Goal: Task Accomplishment & Management: Use online tool/utility

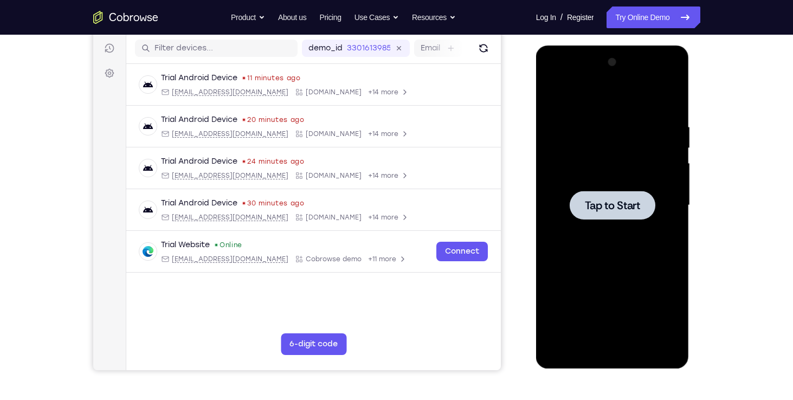
click at [609, 205] on span "Tap to Start" at bounding box center [612, 205] width 55 height 11
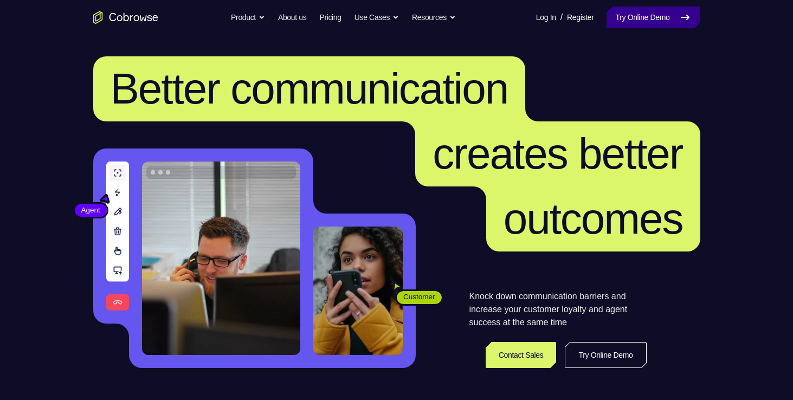
click at [662, 19] on link "Try Online Demo" at bounding box center [653, 18] width 93 height 22
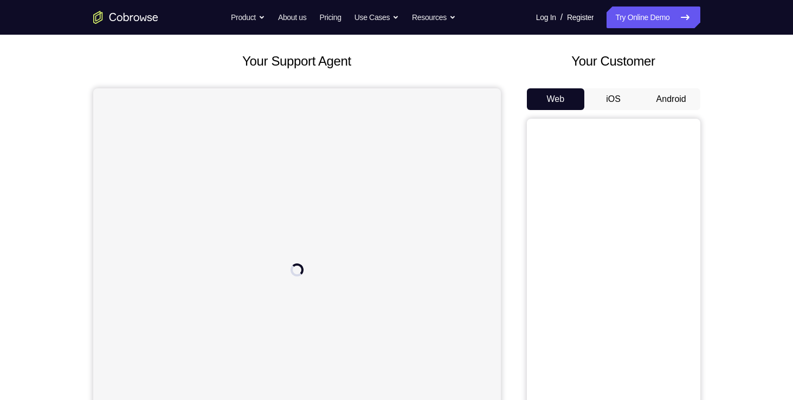
scroll to position [65, 0]
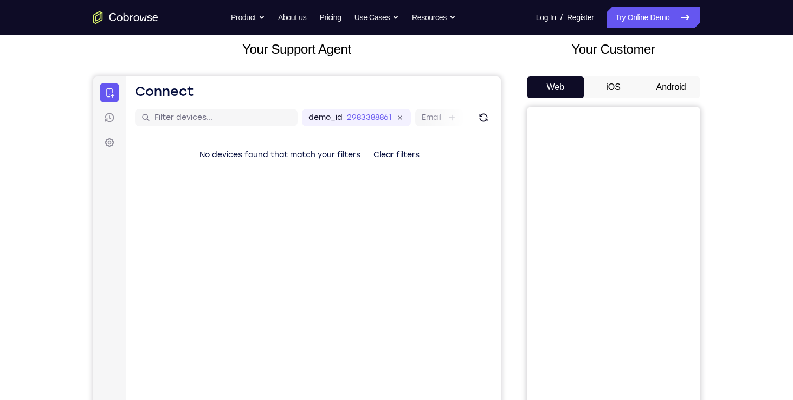
click at [665, 85] on button "Android" at bounding box center [671, 87] width 58 height 22
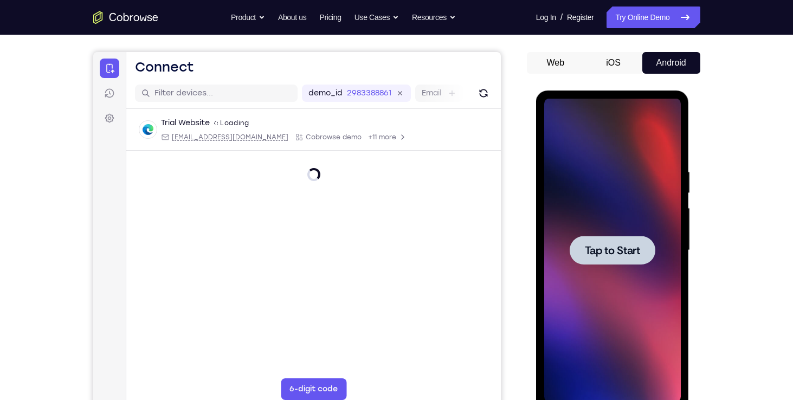
scroll to position [0, 0]
click at [613, 253] on span "Tap to Start" at bounding box center [612, 250] width 55 height 11
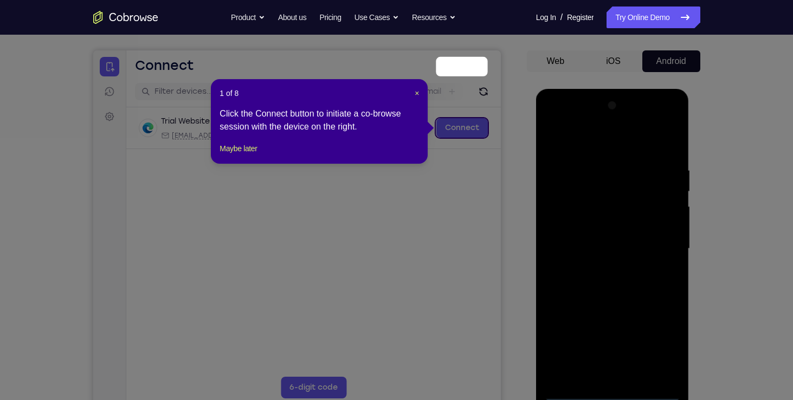
scroll to position [88, 0]
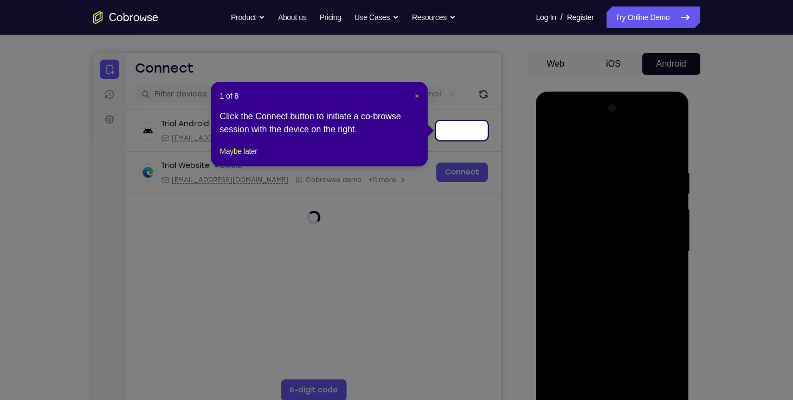
click at [415, 97] on span "×" at bounding box center [417, 96] width 4 height 9
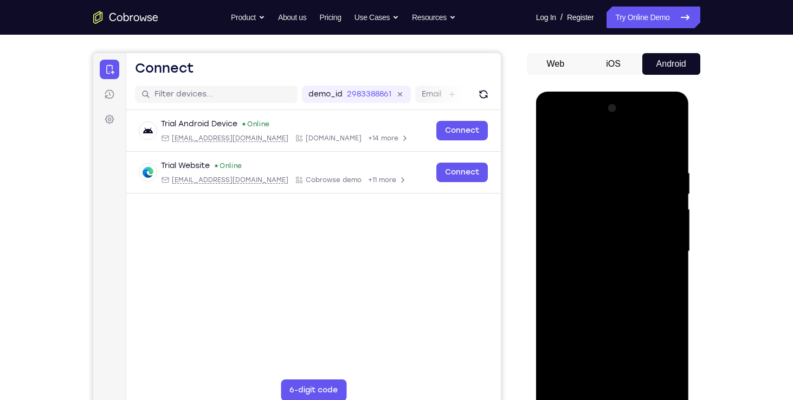
scroll to position [252, 0]
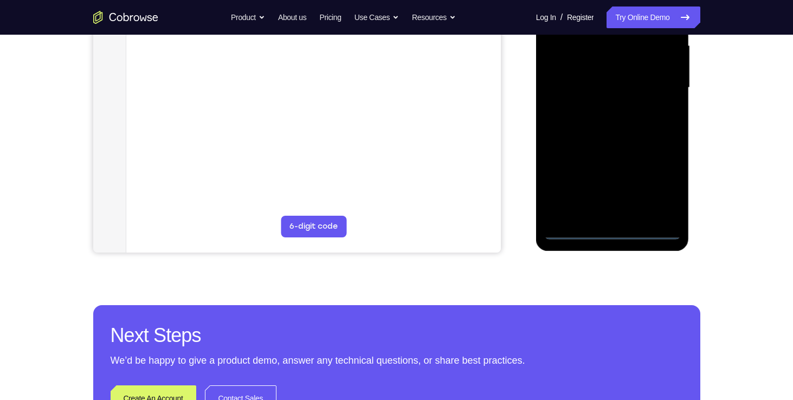
click at [614, 230] on div at bounding box center [612, 88] width 137 height 304
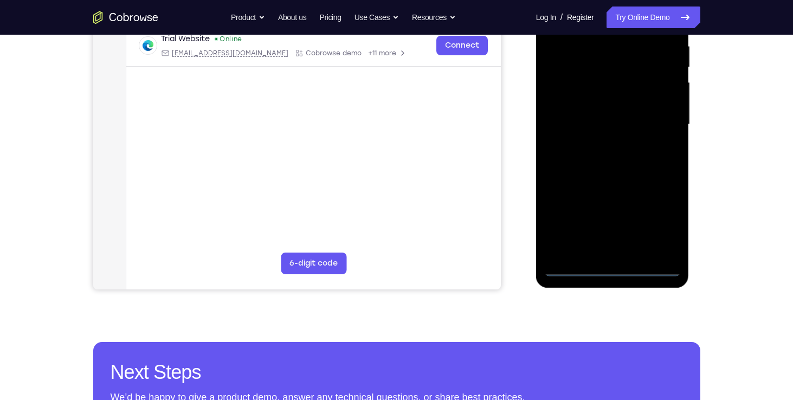
scroll to position [204, 0]
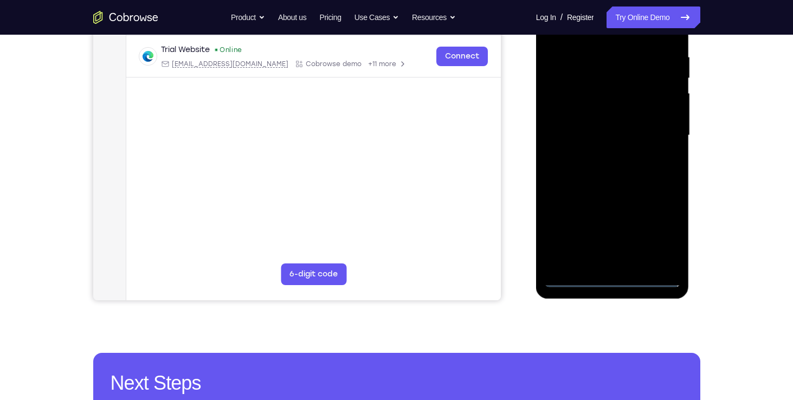
click at [663, 237] on div at bounding box center [612, 136] width 137 height 304
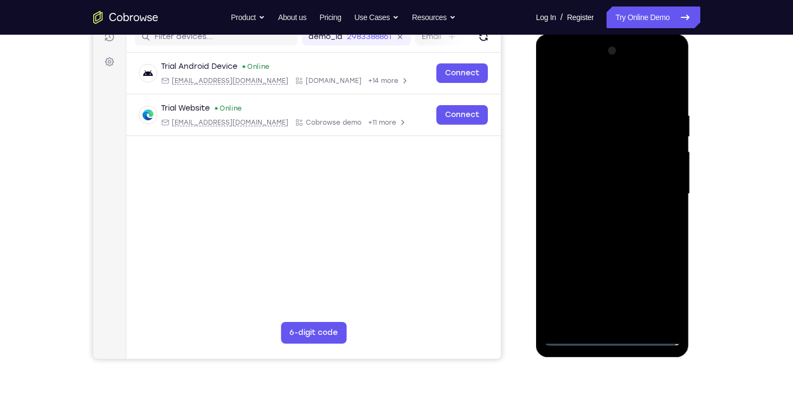
scroll to position [136, 0]
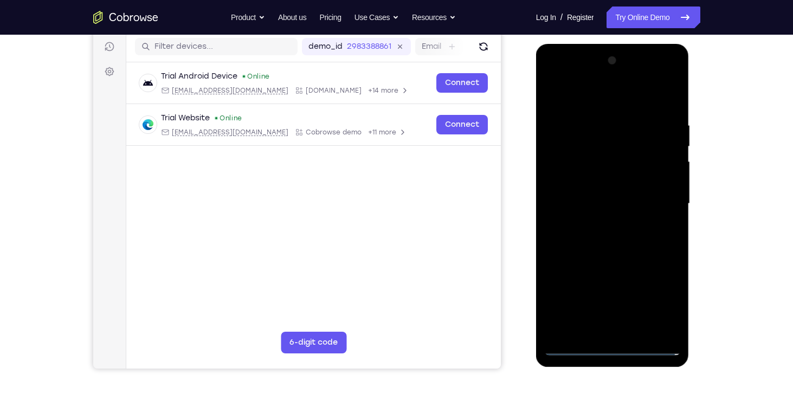
click at [555, 80] on div at bounding box center [612, 204] width 137 height 304
click at [595, 143] on div at bounding box center [612, 204] width 137 height 304
click at [572, 187] on div at bounding box center [612, 204] width 137 height 304
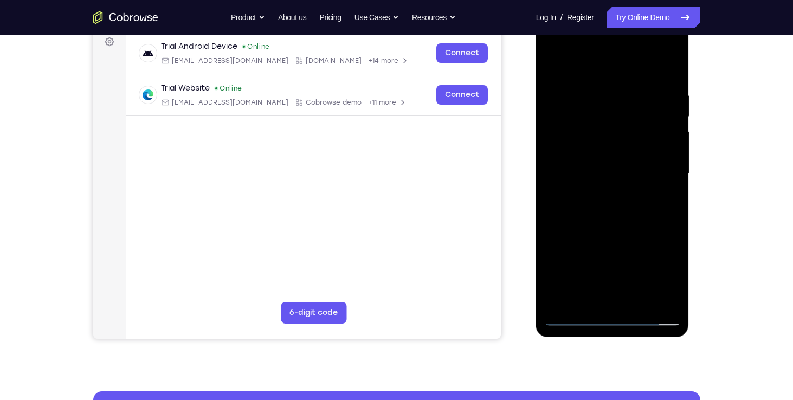
click at [574, 244] on div at bounding box center [612, 174] width 137 height 304
click at [615, 134] on div at bounding box center [612, 174] width 137 height 304
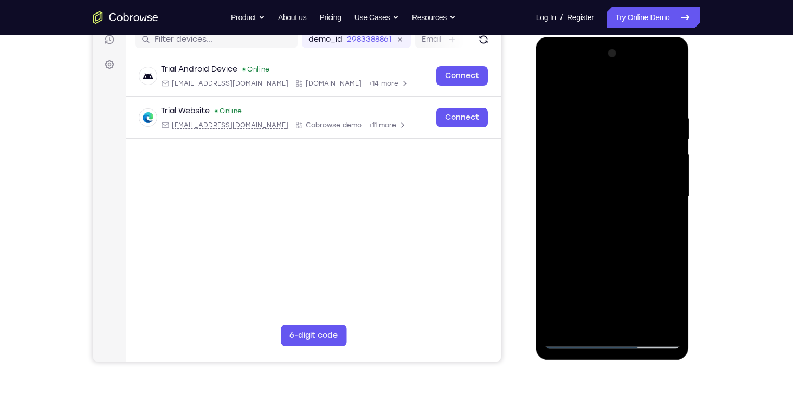
scroll to position [142, 0]
click at [615, 158] on div at bounding box center [612, 198] width 137 height 304
click at [674, 168] on div at bounding box center [612, 198] width 137 height 304
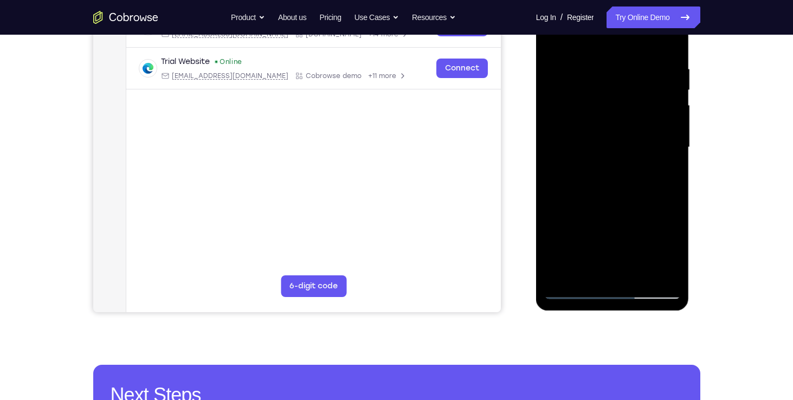
scroll to position [192, 0]
click at [573, 286] on div at bounding box center [612, 147] width 137 height 304
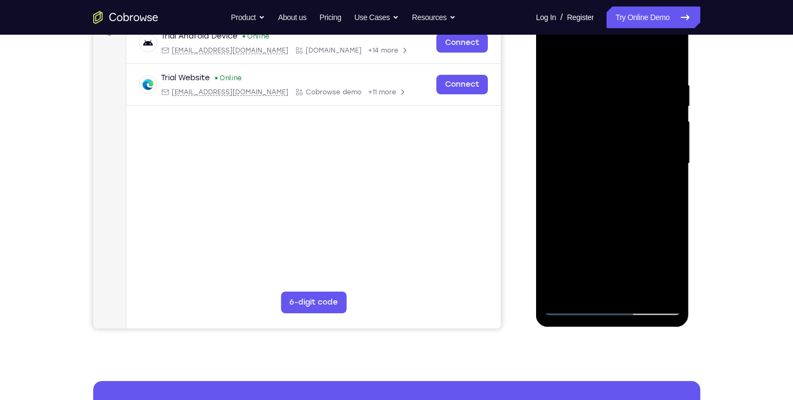
scroll to position [175, 0]
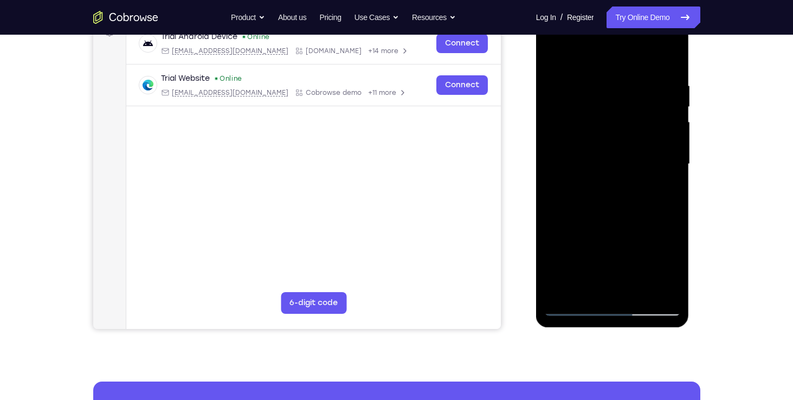
click at [583, 293] on div at bounding box center [612, 164] width 137 height 304
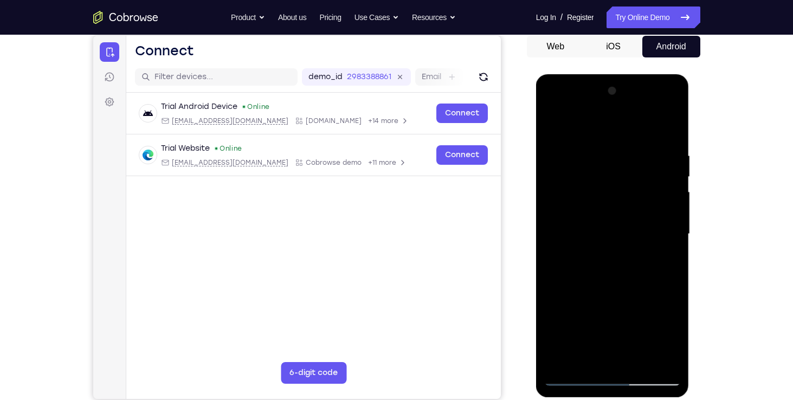
scroll to position [104, 0]
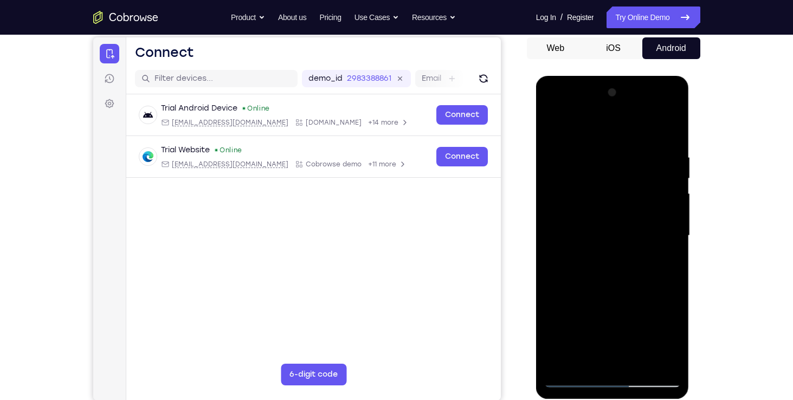
click at [593, 247] on div at bounding box center [612, 236] width 137 height 304
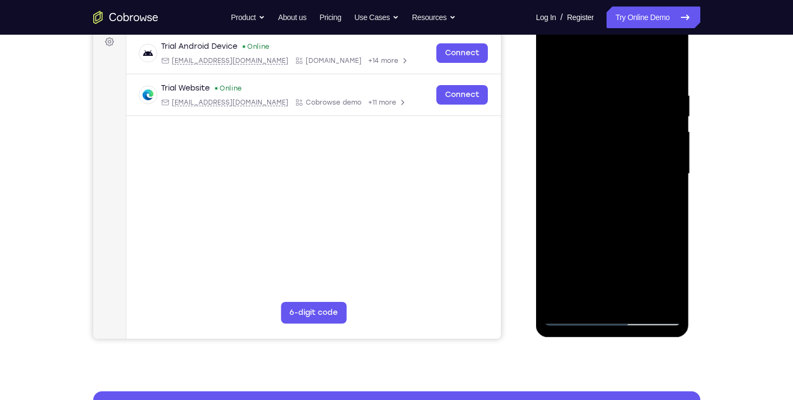
scroll to position [165, 0]
click at [568, 320] on div at bounding box center [612, 175] width 137 height 304
click at [580, 313] on div at bounding box center [612, 175] width 137 height 304
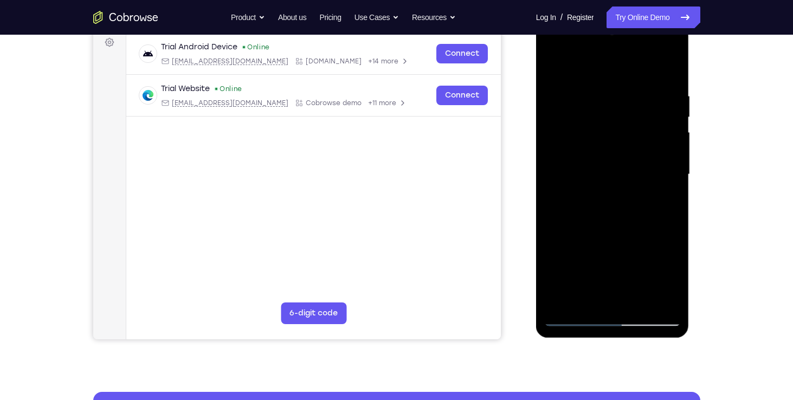
click at [668, 190] on div at bounding box center [612, 175] width 137 height 304
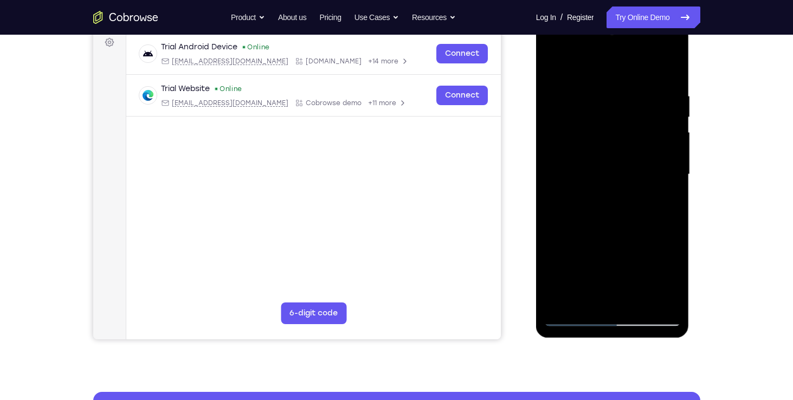
click at [581, 301] on div at bounding box center [612, 175] width 137 height 304
click at [581, 312] on div at bounding box center [612, 175] width 137 height 304
click at [582, 313] on div at bounding box center [612, 175] width 137 height 304
click at [583, 311] on div at bounding box center [612, 175] width 137 height 304
click at [586, 312] on div at bounding box center [612, 175] width 137 height 304
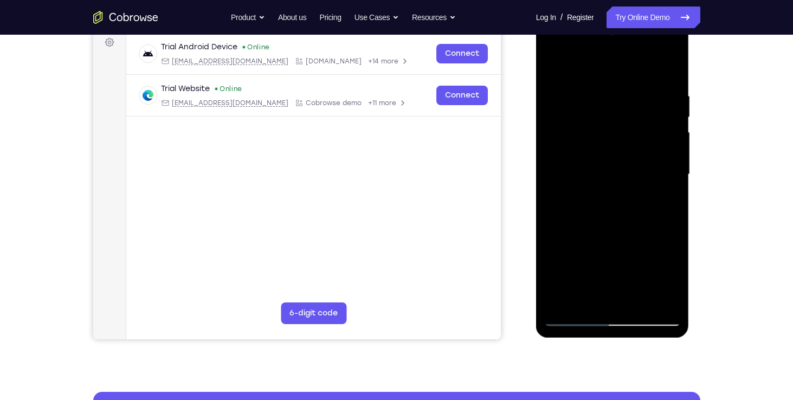
click at [593, 304] on div at bounding box center [612, 175] width 137 height 304
click at [589, 313] on div at bounding box center [612, 175] width 137 height 304
click at [594, 313] on div at bounding box center [612, 175] width 137 height 304
click at [600, 313] on div at bounding box center [612, 175] width 137 height 304
click at [605, 313] on div at bounding box center [612, 175] width 137 height 304
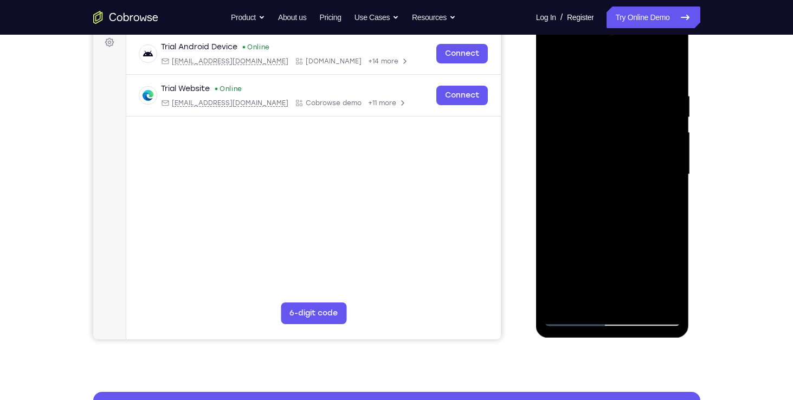
click at [610, 313] on div at bounding box center [612, 175] width 137 height 304
click at [621, 312] on div at bounding box center [612, 175] width 137 height 304
click at [627, 312] on div at bounding box center [612, 175] width 137 height 304
click at [628, 313] on div at bounding box center [612, 175] width 137 height 304
click at [632, 313] on div at bounding box center [612, 175] width 137 height 304
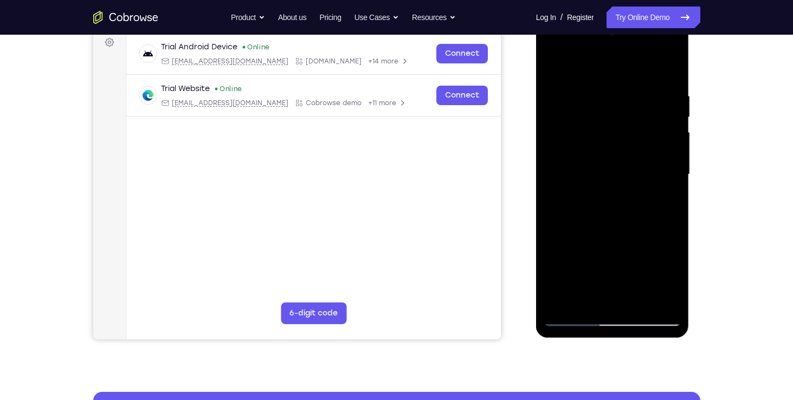
click at [634, 314] on div at bounding box center [612, 175] width 137 height 304
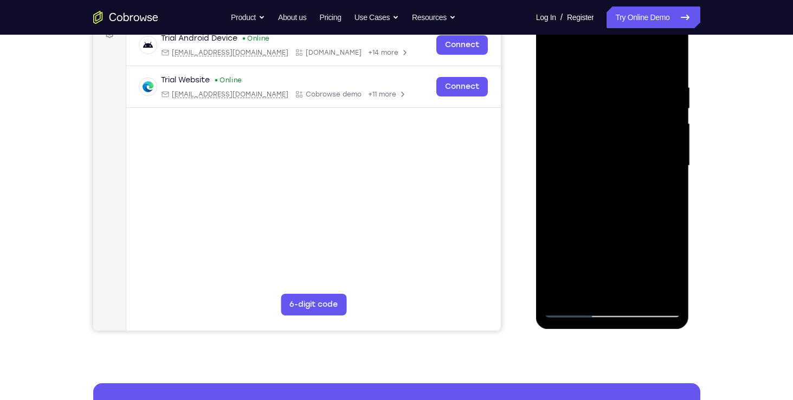
scroll to position [174, 0]
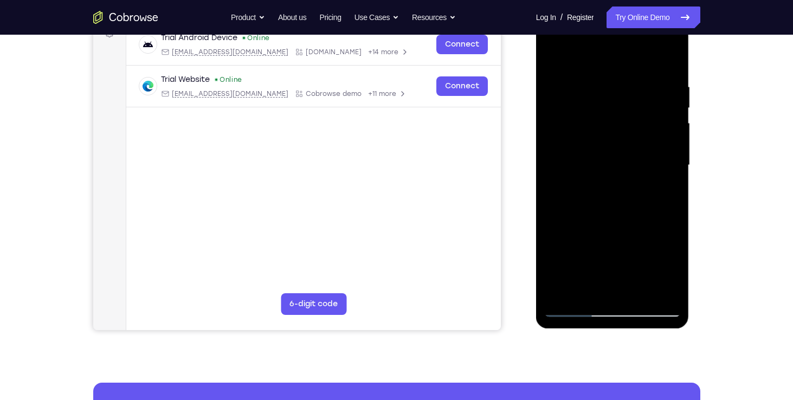
click at [595, 203] on div at bounding box center [612, 166] width 137 height 304
click at [641, 301] on div at bounding box center [612, 166] width 137 height 304
click at [650, 303] on div at bounding box center [612, 166] width 137 height 304
click at [654, 303] on div at bounding box center [612, 166] width 137 height 304
click at [662, 304] on div at bounding box center [612, 166] width 137 height 304
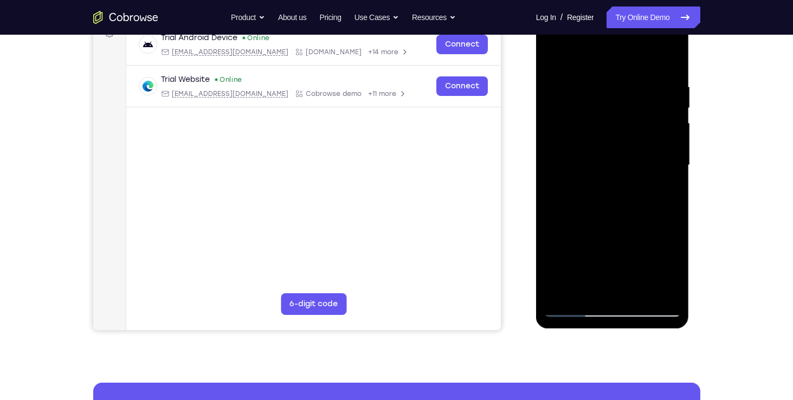
click at [550, 310] on div at bounding box center [612, 166] width 137 height 304
click at [619, 168] on div at bounding box center [612, 166] width 137 height 304
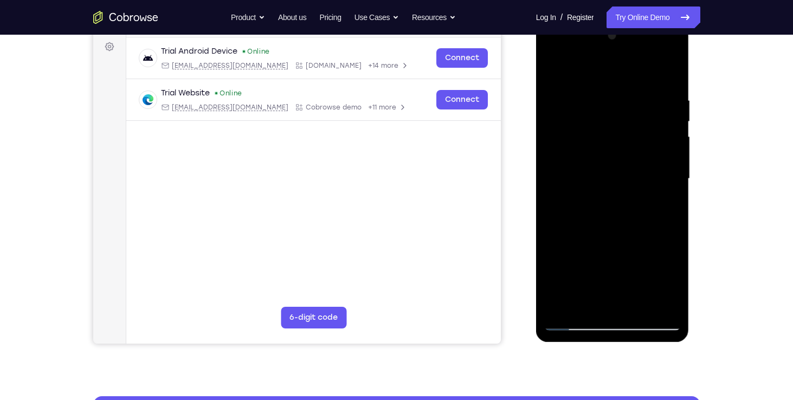
scroll to position [166, 0]
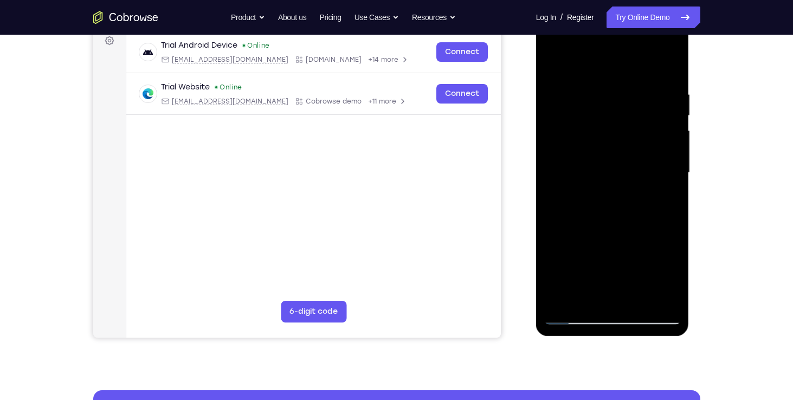
click at [673, 319] on div at bounding box center [612, 173] width 137 height 304
click at [671, 320] on div at bounding box center [612, 173] width 137 height 304
click at [576, 314] on div at bounding box center [612, 173] width 137 height 304
click at [576, 312] on div at bounding box center [612, 173] width 137 height 304
click at [574, 319] on div at bounding box center [612, 173] width 137 height 304
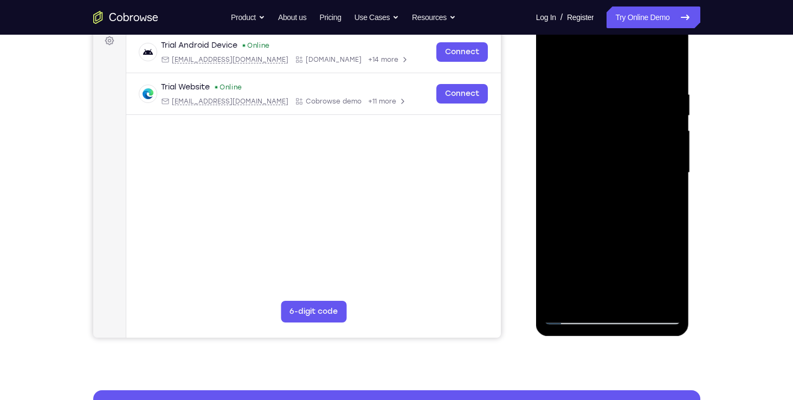
click at [578, 322] on div at bounding box center [612, 173] width 137 height 304
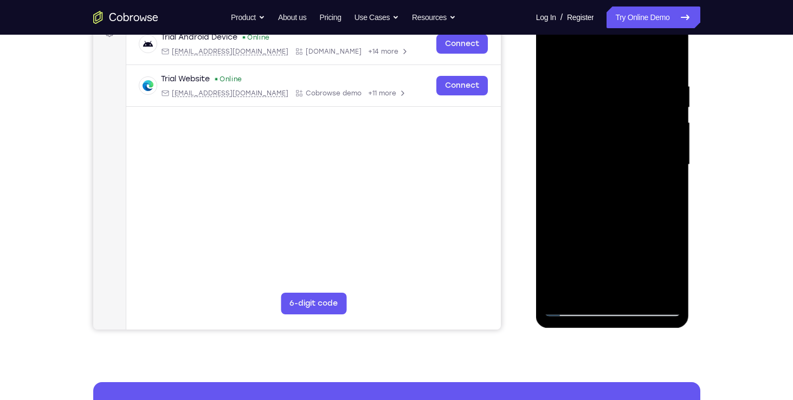
scroll to position [176, 0]
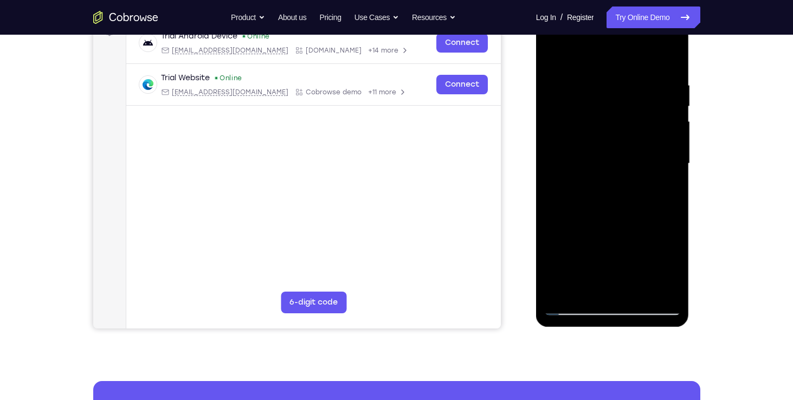
click at [642, 158] on div at bounding box center [612, 164] width 137 height 304
click at [622, 124] on div at bounding box center [612, 164] width 137 height 304
click at [573, 309] on div at bounding box center [612, 164] width 137 height 304
click at [607, 126] on div at bounding box center [612, 164] width 137 height 304
click at [594, 129] on div at bounding box center [612, 164] width 137 height 304
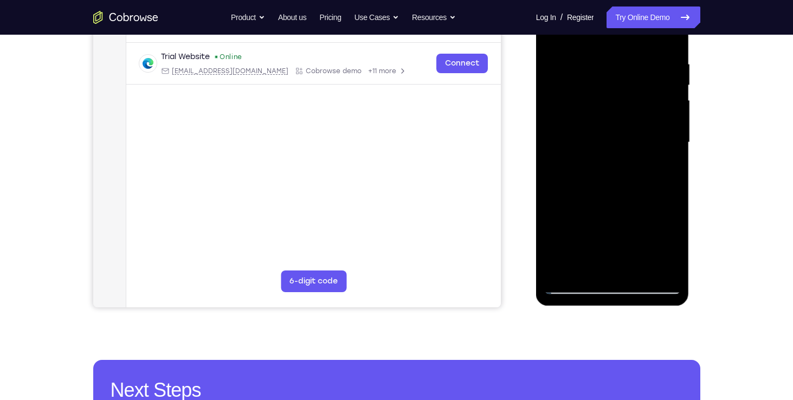
scroll to position [197, 0]
click at [638, 235] on div at bounding box center [612, 142] width 137 height 304
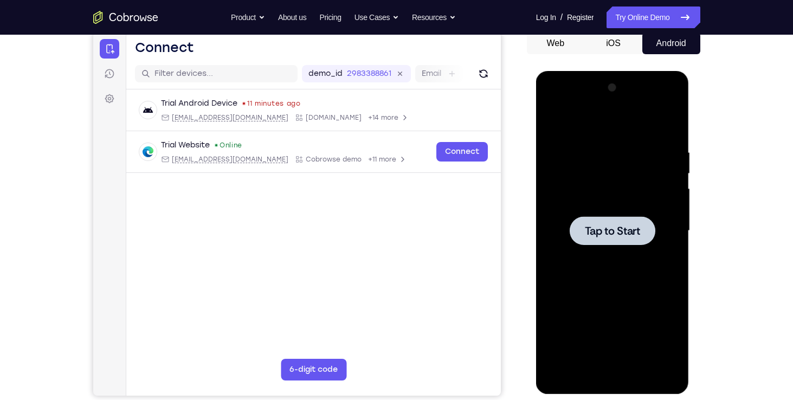
scroll to position [106, 0]
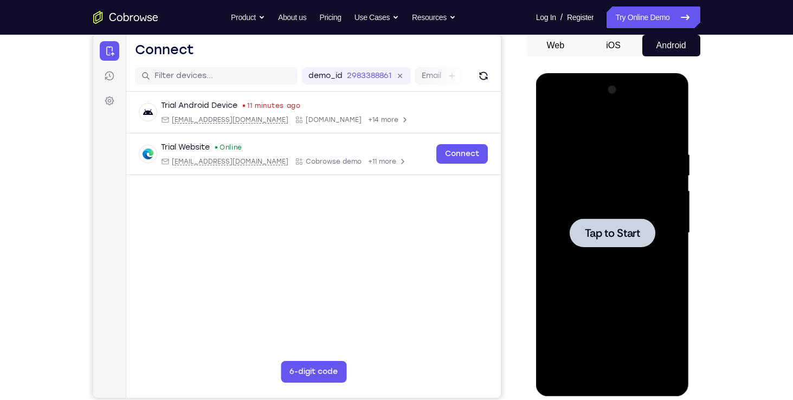
click at [614, 240] on div at bounding box center [613, 232] width 86 height 29
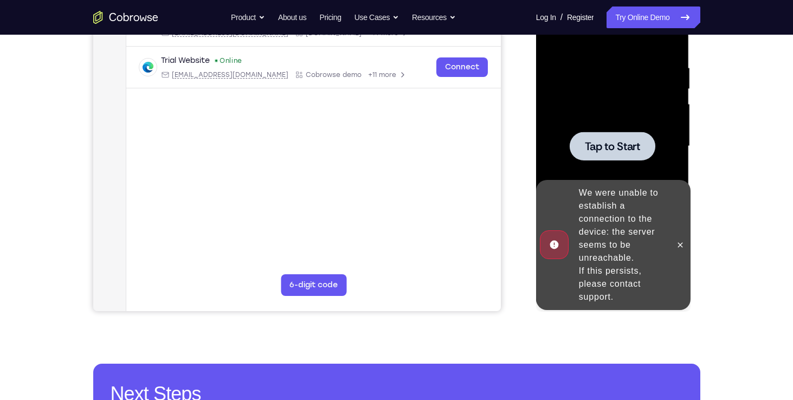
scroll to position [195, 0]
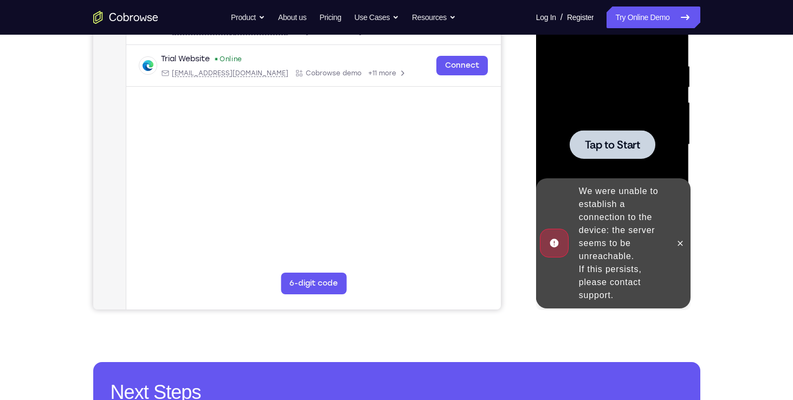
click at [601, 144] on span "Tap to Start" at bounding box center [612, 144] width 55 height 11
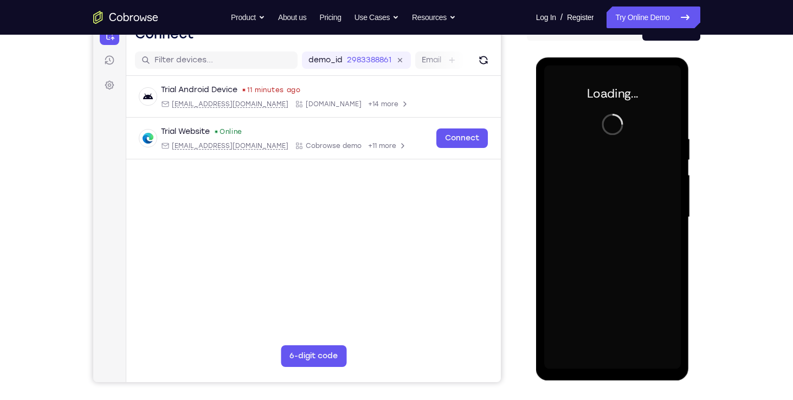
scroll to position [102, 0]
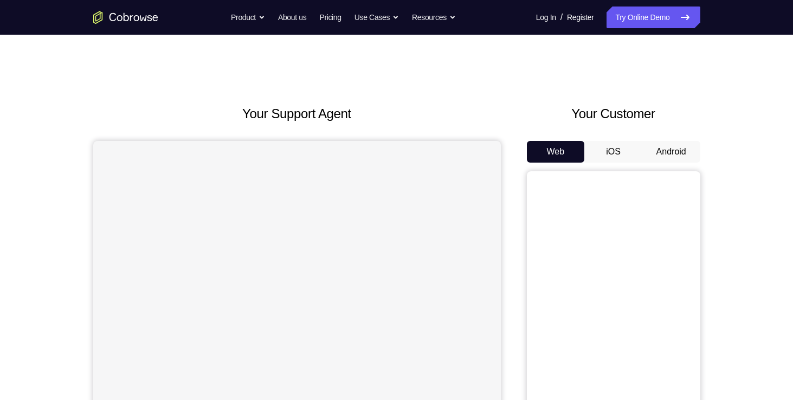
click at [660, 149] on button "Android" at bounding box center [671, 152] width 58 height 22
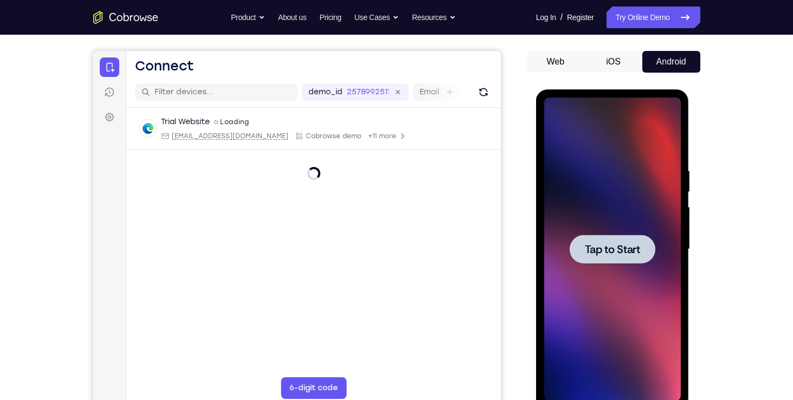
click at [608, 249] on span "Tap to Start" at bounding box center [612, 249] width 55 height 11
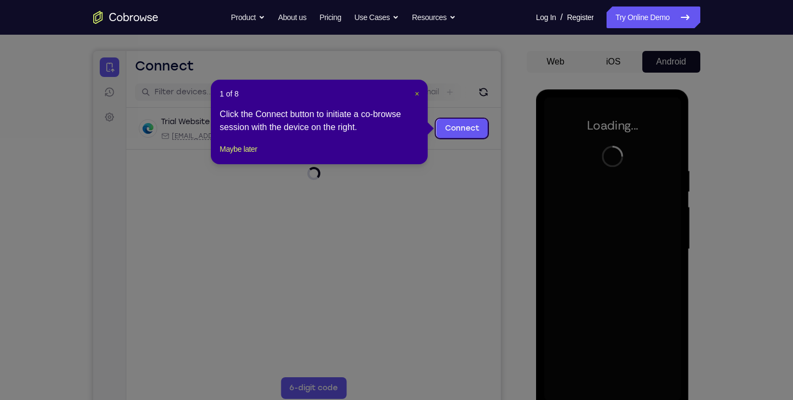
click at [417, 95] on span "×" at bounding box center [417, 93] width 4 height 9
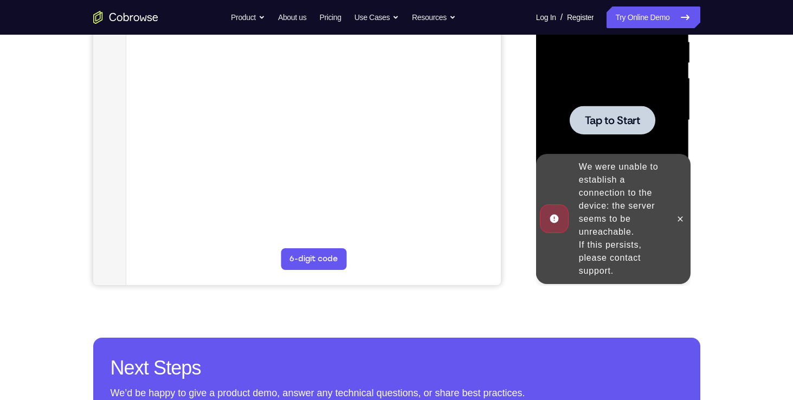
scroll to position [241, 0]
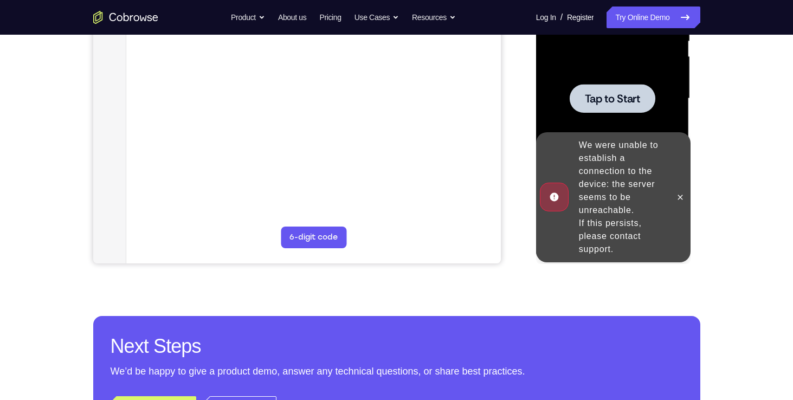
click at [628, 99] on span "Tap to Start" at bounding box center [612, 98] width 55 height 11
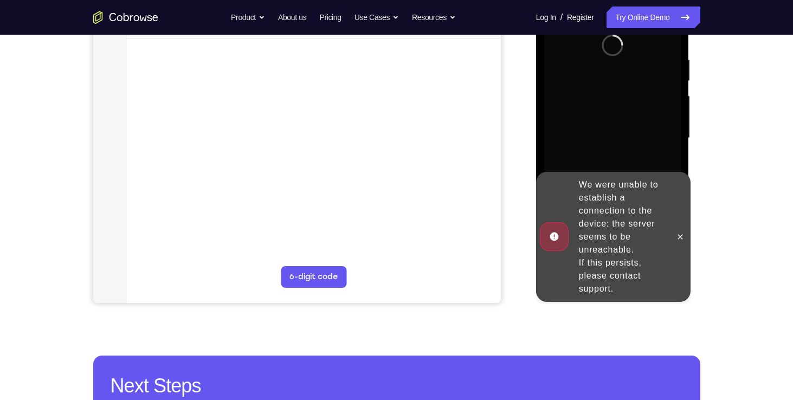
scroll to position [200, 0]
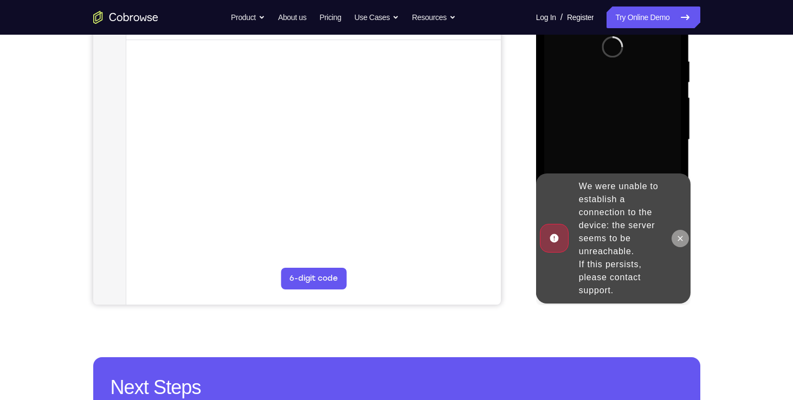
click at [673, 235] on button at bounding box center [680, 238] width 17 height 17
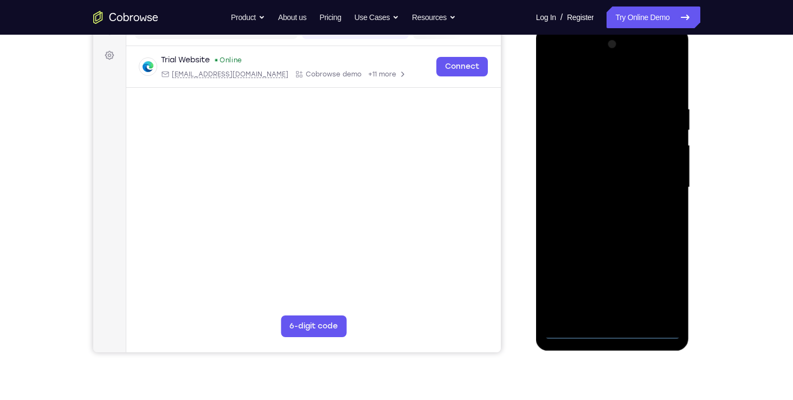
scroll to position [140, 0]
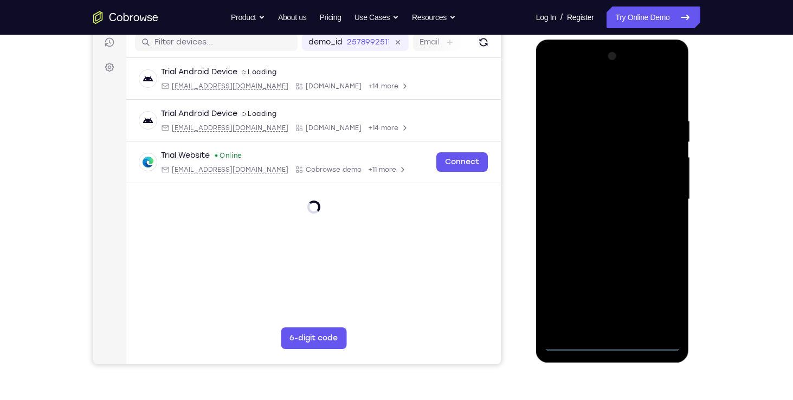
click at [616, 340] on div at bounding box center [612, 200] width 137 height 304
click at [658, 299] on div at bounding box center [612, 200] width 137 height 304
click at [559, 72] on div at bounding box center [612, 200] width 137 height 304
click at [588, 136] on div at bounding box center [612, 200] width 137 height 304
click at [603, 275] on div at bounding box center [612, 200] width 137 height 304
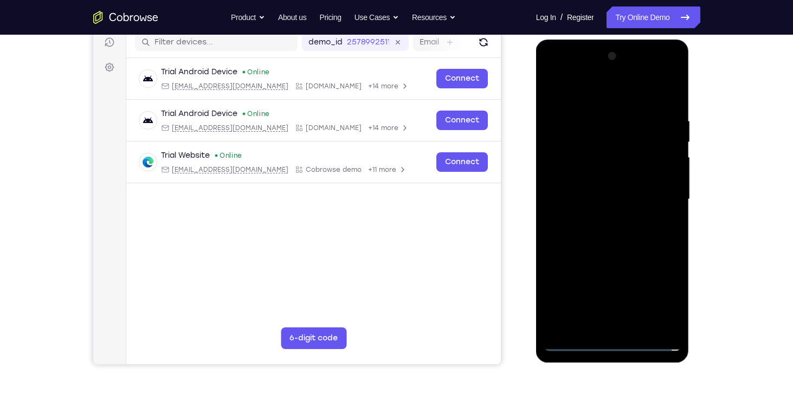
click at [610, 300] on div at bounding box center [612, 200] width 137 height 304
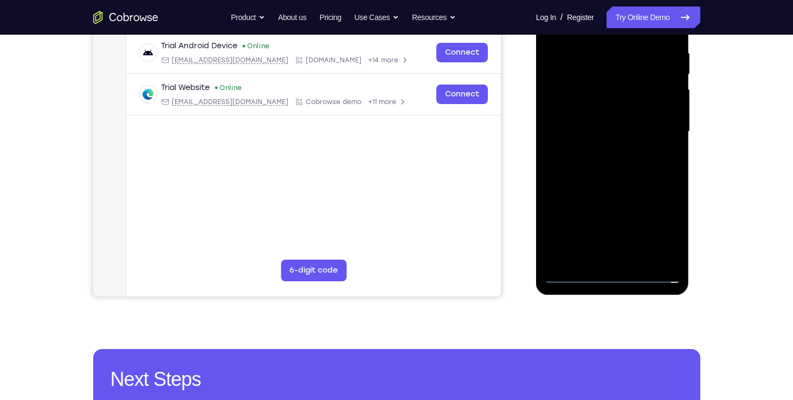
scroll to position [219, 0]
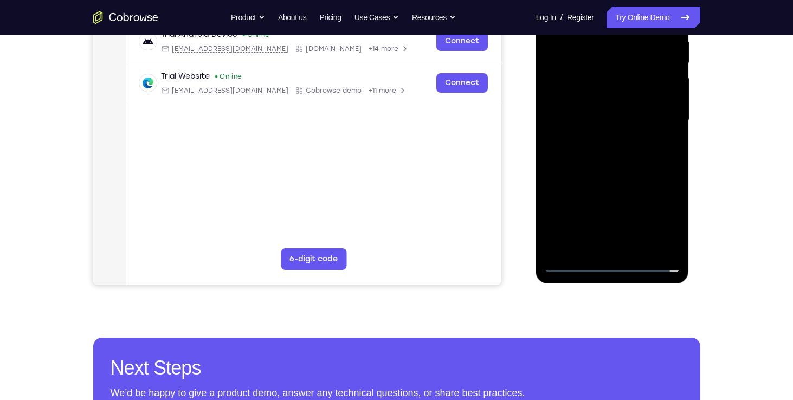
drag, startPoint x: 608, startPoint y: 183, endPoint x: 594, endPoint y: 73, distance: 111.5
click at [594, 73] on div at bounding box center [612, 121] width 137 height 304
click at [584, 101] on div at bounding box center [612, 121] width 137 height 304
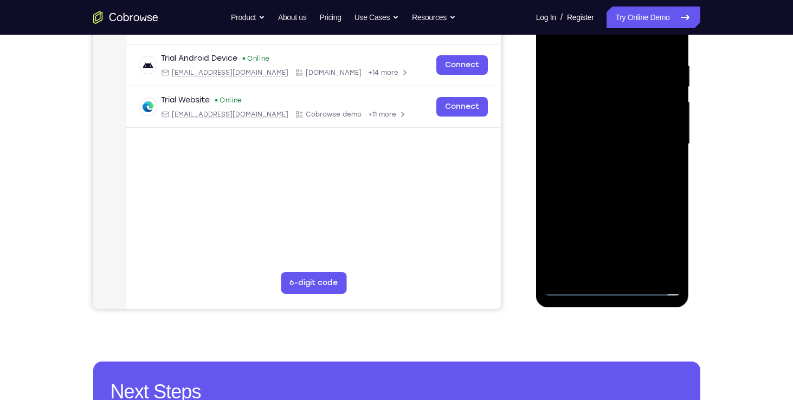
scroll to position [195, 0]
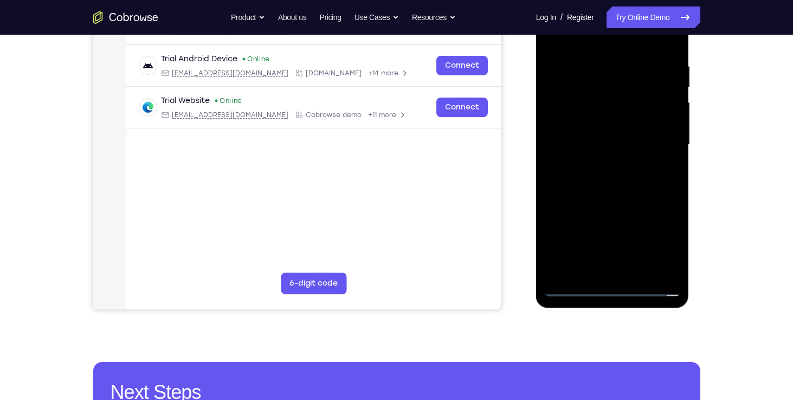
click at [616, 73] on div at bounding box center [612, 145] width 137 height 304
click at [671, 134] on div at bounding box center [612, 145] width 137 height 304
click at [573, 282] on div at bounding box center [612, 145] width 137 height 304
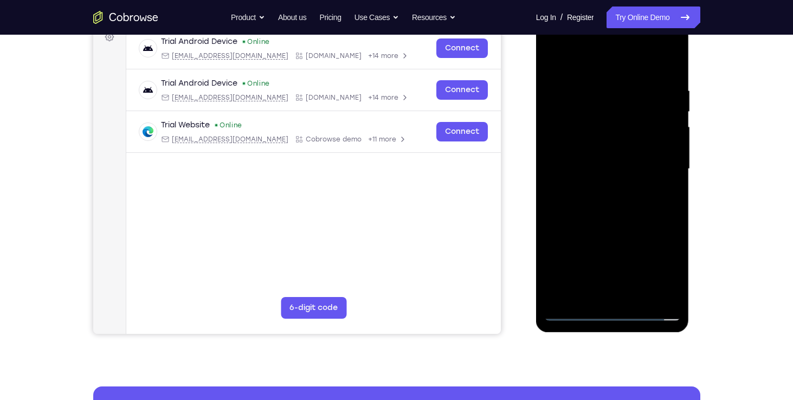
scroll to position [169, 0]
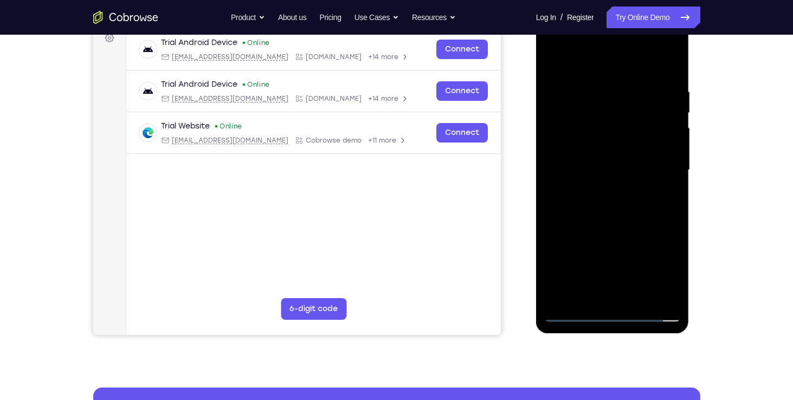
click at [575, 316] on div at bounding box center [612, 170] width 137 height 304
click at [550, 156] on div at bounding box center [612, 170] width 137 height 304
click at [558, 156] on div at bounding box center [612, 170] width 137 height 304
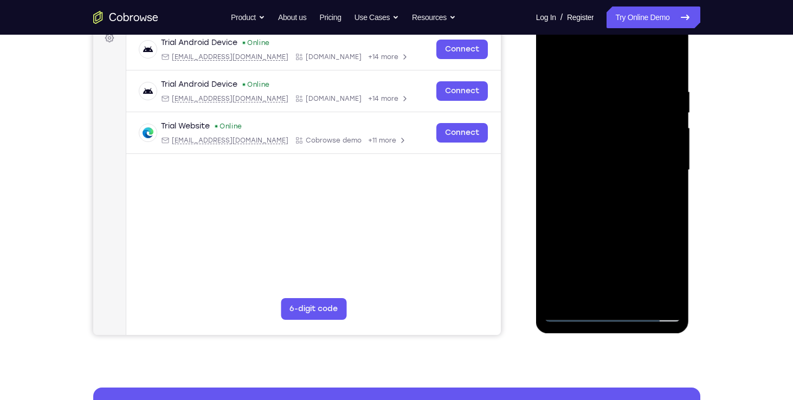
drag, startPoint x: 558, startPoint y: 156, endPoint x: 629, endPoint y: 155, distance: 71.0
click at [629, 155] on div at bounding box center [612, 170] width 137 height 304
click at [562, 139] on div at bounding box center [612, 170] width 137 height 304
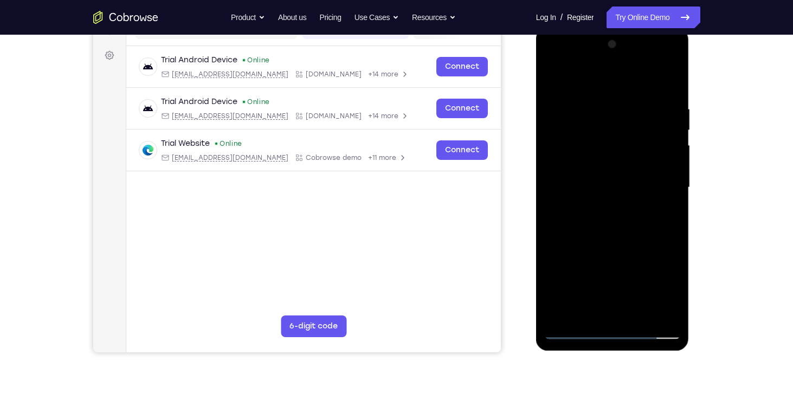
click at [658, 57] on div at bounding box center [612, 188] width 137 height 304
click at [553, 61] on div at bounding box center [612, 188] width 137 height 304
click at [595, 133] on div at bounding box center [612, 188] width 137 height 304
click at [610, 237] on div at bounding box center [612, 188] width 137 height 304
click at [675, 310] on div at bounding box center [612, 188] width 137 height 304
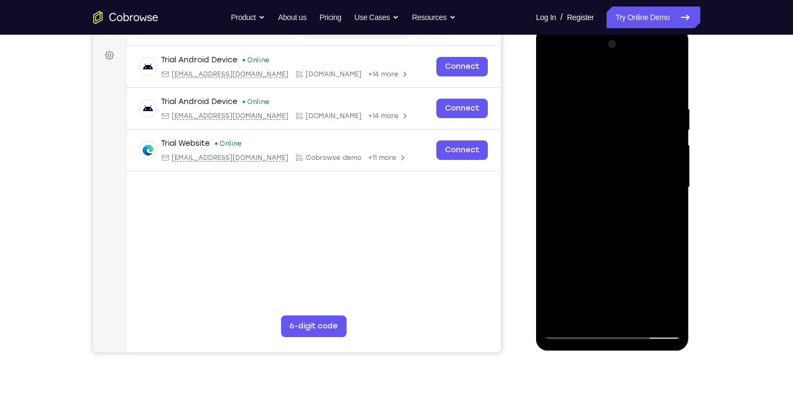
click at [605, 165] on div at bounding box center [612, 188] width 137 height 304
click at [671, 230] on div at bounding box center [612, 188] width 137 height 304
click at [665, 220] on div at bounding box center [612, 188] width 137 height 304
click at [668, 229] on div at bounding box center [612, 188] width 137 height 304
click at [664, 235] on div at bounding box center [612, 188] width 137 height 304
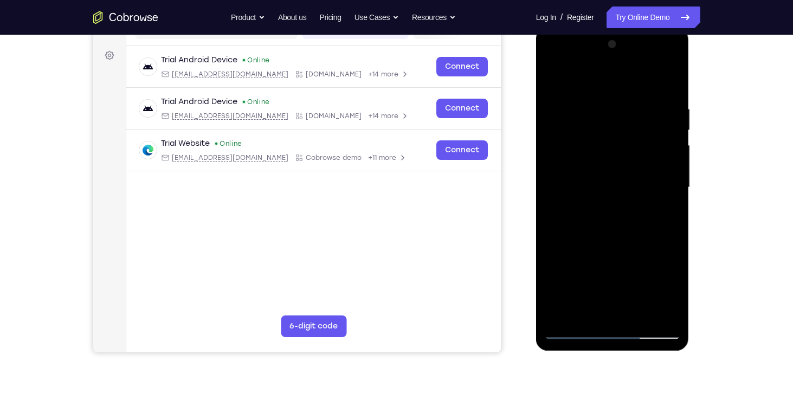
click at [556, 233] on div at bounding box center [612, 188] width 137 height 304
click at [551, 170] on div at bounding box center [612, 188] width 137 height 304
click at [628, 303] on div at bounding box center [612, 188] width 137 height 304
click at [548, 332] on div at bounding box center [612, 188] width 137 height 304
click at [578, 224] on div at bounding box center [612, 188] width 137 height 304
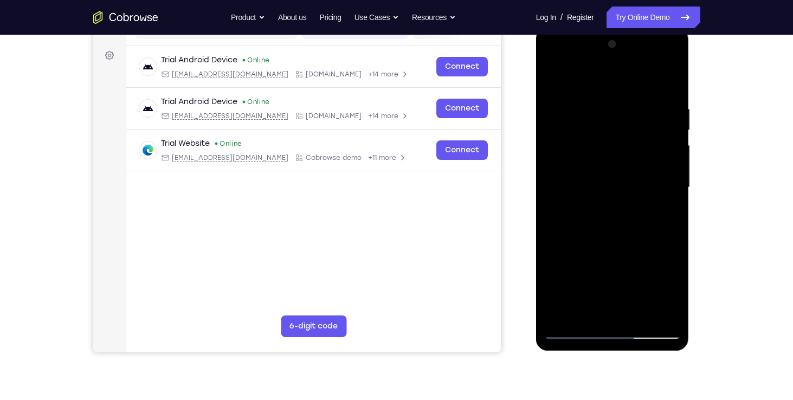
click at [567, 225] on div at bounding box center [612, 188] width 137 height 304
click at [574, 226] on div at bounding box center [612, 188] width 137 height 304
click at [578, 224] on div at bounding box center [612, 188] width 137 height 304
click at [583, 224] on div at bounding box center [612, 188] width 137 height 304
click at [591, 202] on div at bounding box center [612, 188] width 137 height 304
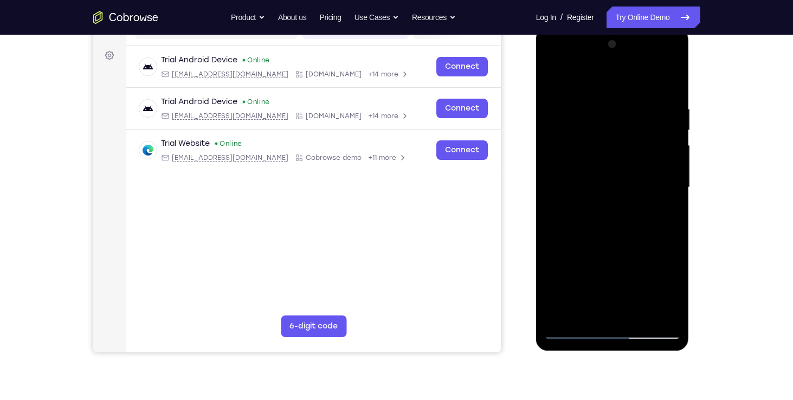
click at [587, 225] on div at bounding box center [612, 188] width 137 height 304
click at [588, 224] on div at bounding box center [612, 188] width 137 height 304
click at [589, 226] on div at bounding box center [612, 188] width 137 height 304
click at [592, 226] on div at bounding box center [612, 188] width 137 height 304
click at [664, 205] on div at bounding box center [612, 188] width 137 height 304
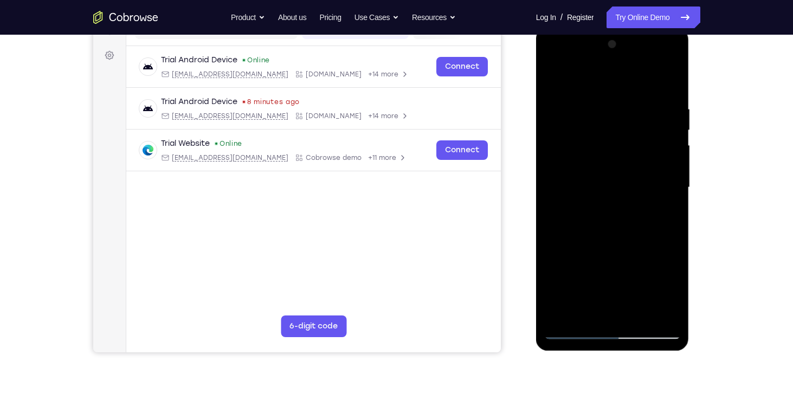
click at [671, 233] on div at bounding box center [612, 188] width 137 height 304
click at [556, 152] on div at bounding box center [612, 188] width 137 height 304
click at [555, 152] on div at bounding box center [612, 188] width 137 height 304
click at [566, 191] on div at bounding box center [612, 188] width 137 height 304
click at [556, 156] on div at bounding box center [612, 188] width 137 height 304
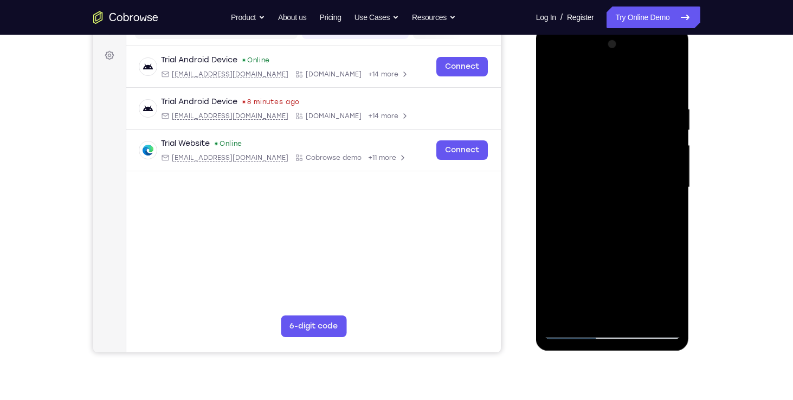
scroll to position [128, 0]
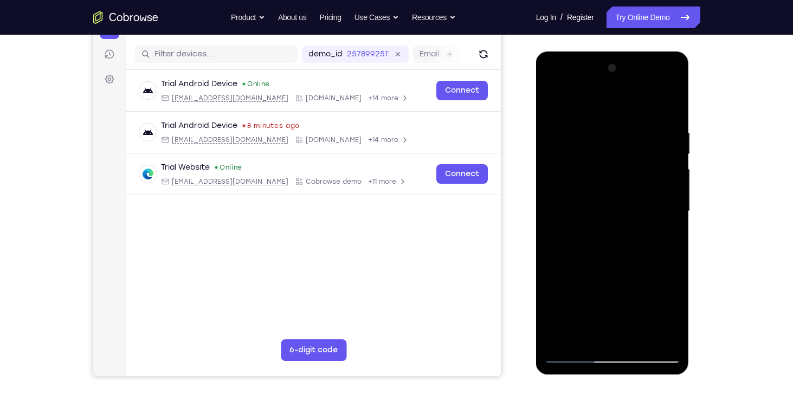
click at [590, 188] on div at bounding box center [612, 212] width 137 height 304
click at [555, 182] on div at bounding box center [612, 212] width 137 height 304
click at [592, 202] on div at bounding box center [612, 212] width 137 height 304
click at [554, 186] on div at bounding box center [612, 212] width 137 height 304
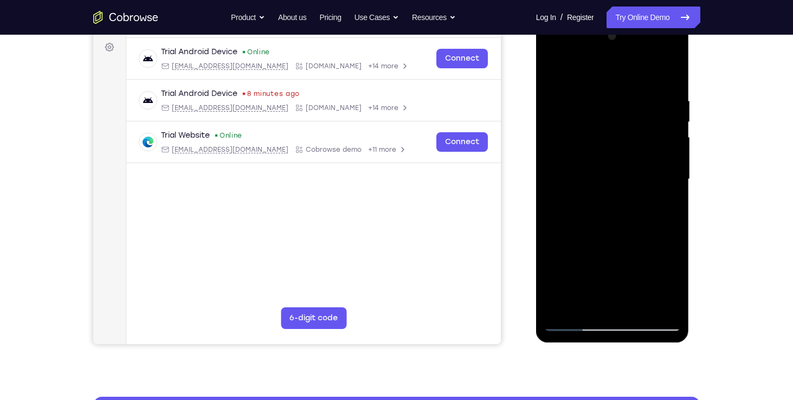
scroll to position [159, 0]
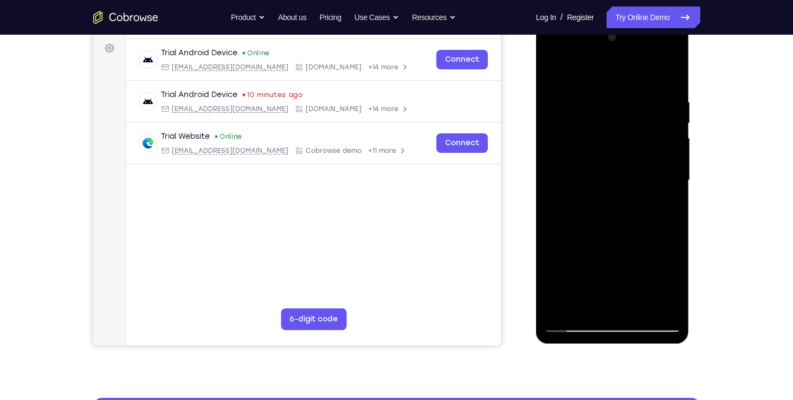
click at [606, 250] on div at bounding box center [612, 181] width 137 height 304
click at [555, 161] on div at bounding box center [612, 181] width 137 height 304
click at [556, 172] on div at bounding box center [612, 181] width 137 height 304
click at [556, 185] on div at bounding box center [612, 181] width 137 height 304
click at [556, 192] on div at bounding box center [612, 181] width 137 height 304
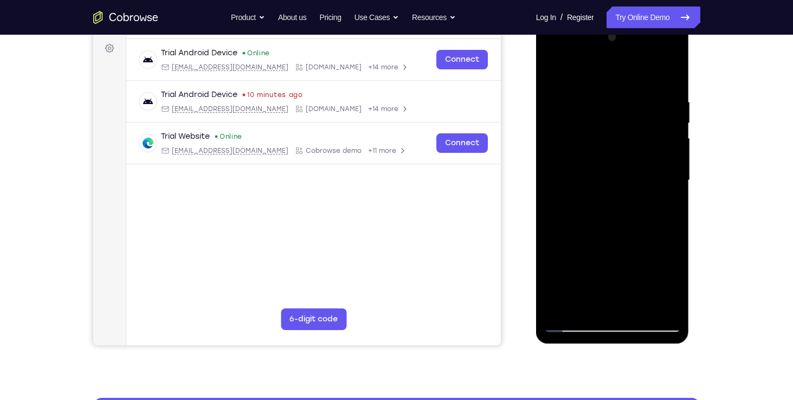
click at [557, 204] on div at bounding box center [612, 181] width 137 height 304
click at [556, 225] on div at bounding box center [612, 181] width 137 height 304
click at [561, 240] on div at bounding box center [612, 181] width 137 height 304
click at [555, 247] on div at bounding box center [612, 181] width 137 height 304
click at [557, 259] on div at bounding box center [612, 181] width 137 height 304
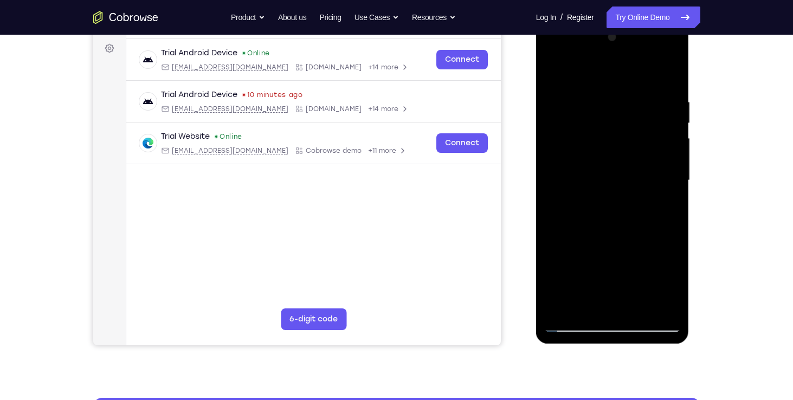
click at [556, 266] on div at bounding box center [612, 181] width 137 height 304
click at [556, 261] on div at bounding box center [612, 181] width 137 height 304
click at [555, 272] on div at bounding box center [612, 181] width 137 height 304
click at [561, 273] on div at bounding box center [612, 181] width 137 height 304
click at [556, 291] on div at bounding box center [612, 181] width 137 height 304
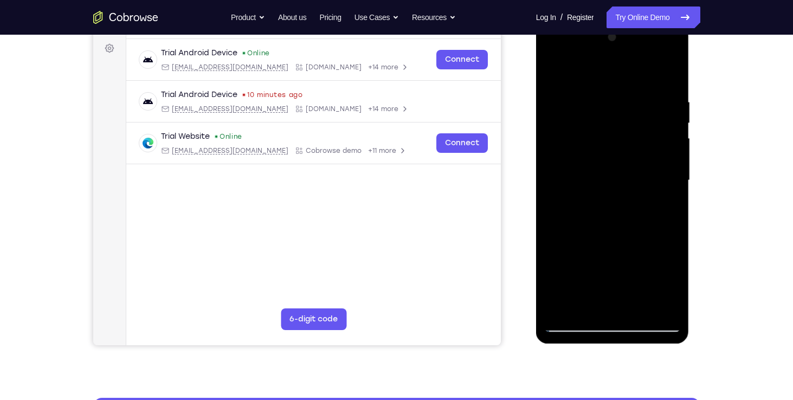
click at [557, 299] on div at bounding box center [612, 181] width 137 height 304
click at [557, 308] on div at bounding box center [612, 181] width 137 height 304
